Goal: Find specific page/section

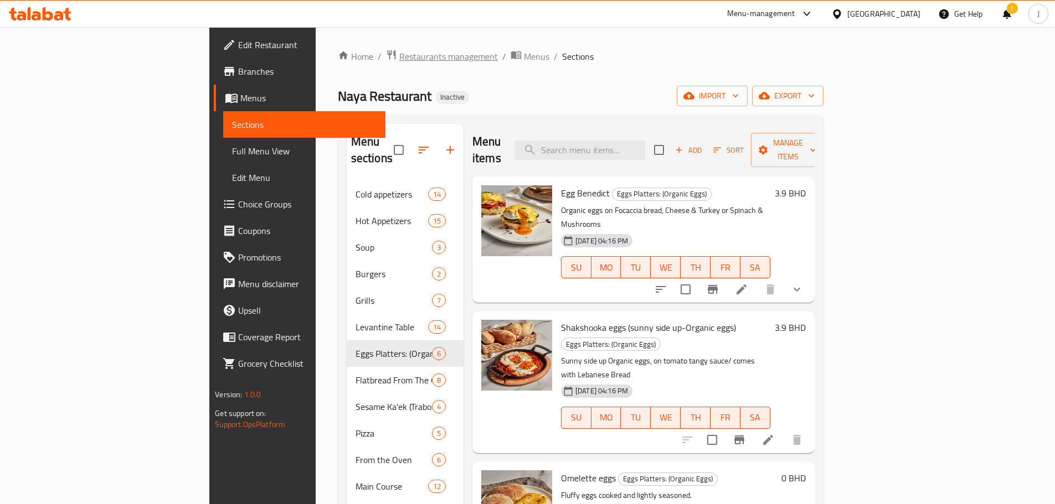
click at [399, 60] on span "Restaurants management" at bounding box center [448, 56] width 99 height 13
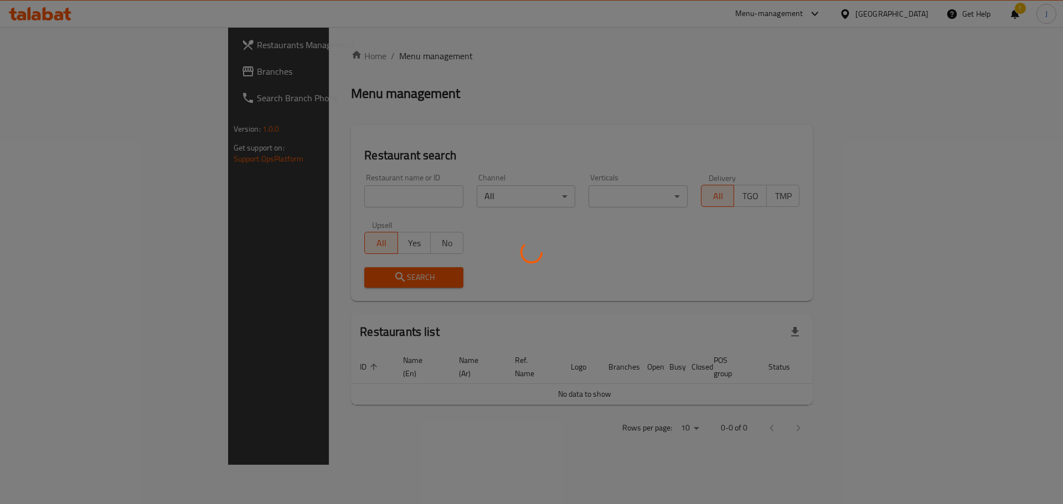
click at [303, 191] on div at bounding box center [531, 252] width 1063 height 504
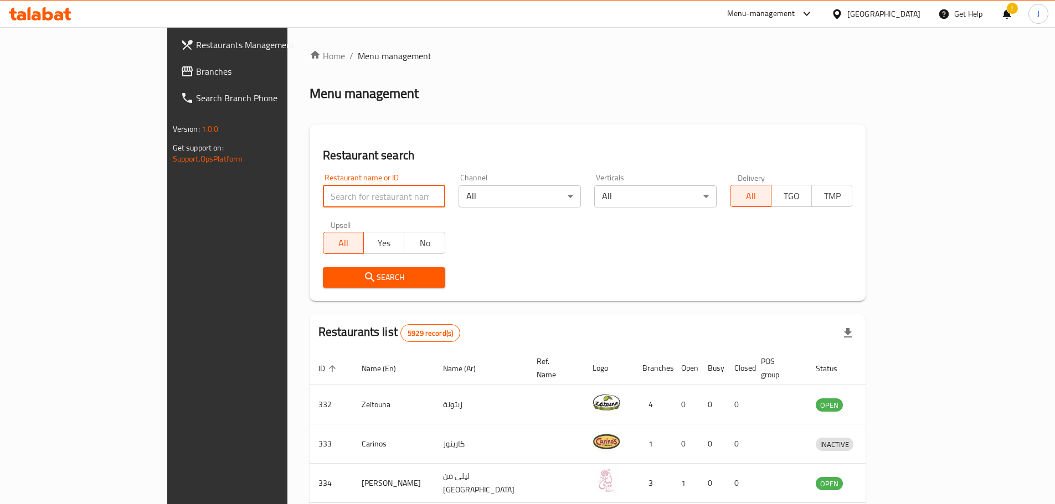
click at [323, 195] on input "search" at bounding box center [384, 196] width 122 height 22
type input "persian garden"
click button "Search" at bounding box center [384, 277] width 122 height 20
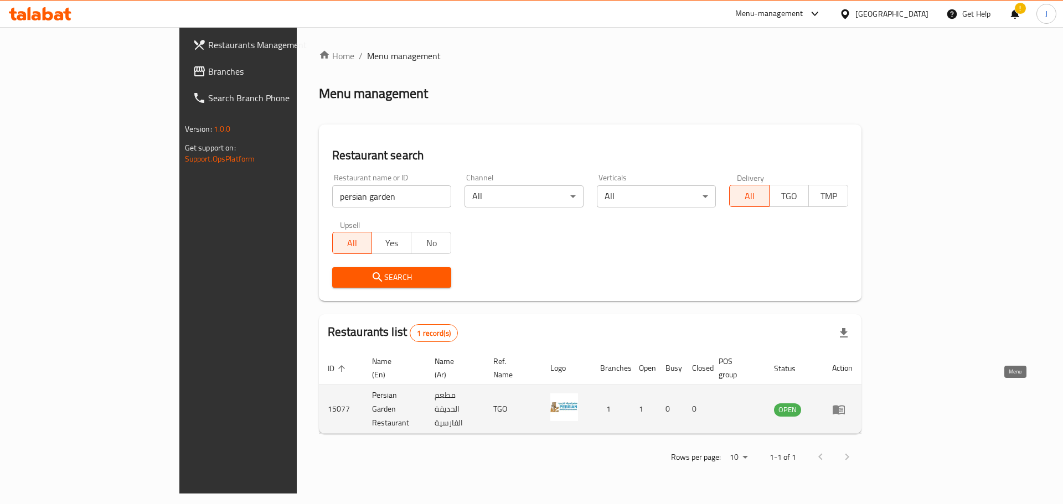
click at [845, 405] on icon "enhanced table" at bounding box center [839, 409] width 12 height 9
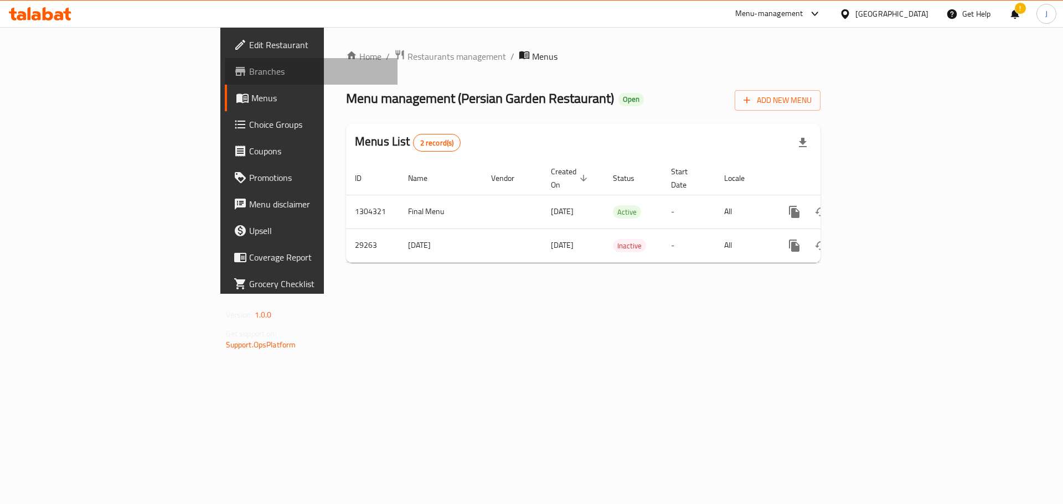
click at [225, 63] on link "Branches" at bounding box center [311, 71] width 173 height 27
